Goal: Task Accomplishment & Management: Complete application form

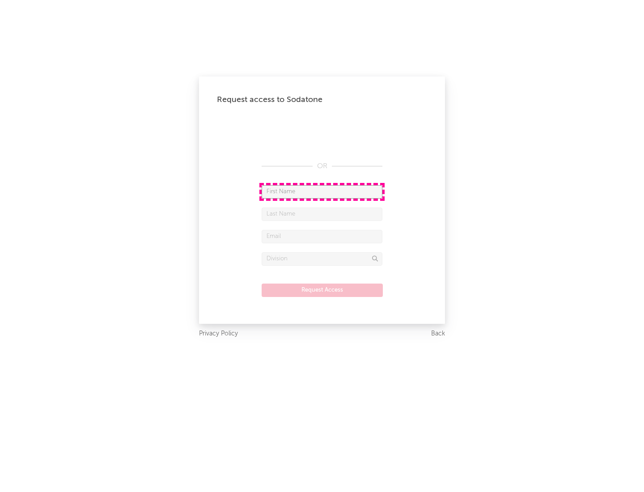
click at [322, 192] on input "text" at bounding box center [322, 191] width 121 height 13
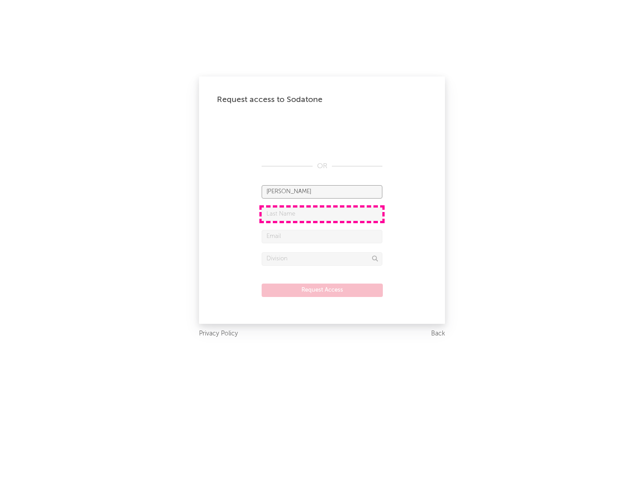
type input "[PERSON_NAME]"
click at [322, 214] on input "text" at bounding box center [322, 214] width 121 height 13
type input "[PERSON_NAME]"
click at [322, 236] on input "text" at bounding box center [322, 236] width 121 height 13
type input "[EMAIL_ADDRESS][DOMAIN_NAME]"
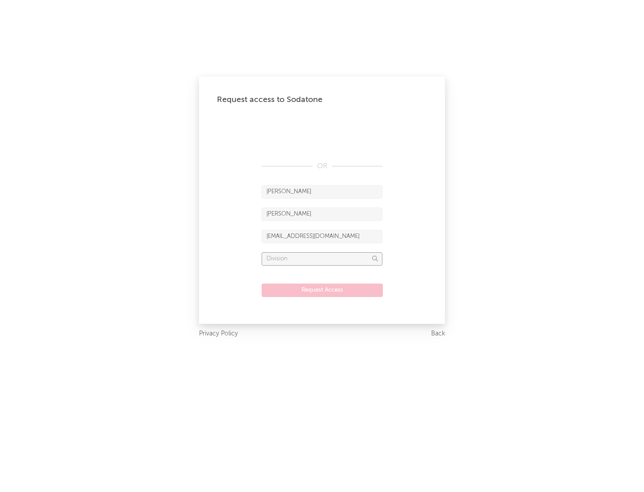
click at [322, 259] on input "text" at bounding box center [322, 258] width 121 height 13
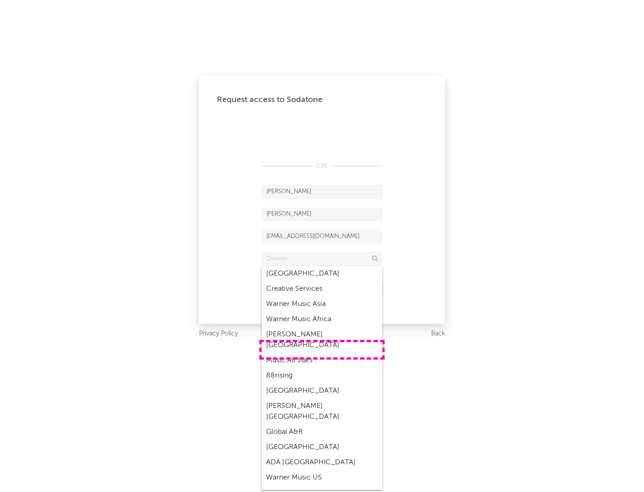
click at [322, 353] on div "Music All Stars" at bounding box center [322, 360] width 121 height 15
type input "Music All Stars"
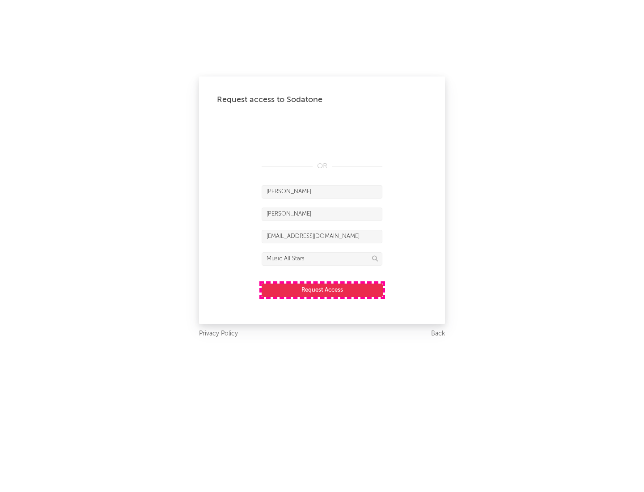
click at [322, 290] on button "Request Access" at bounding box center [322, 290] width 121 height 13
